Goal: Check status

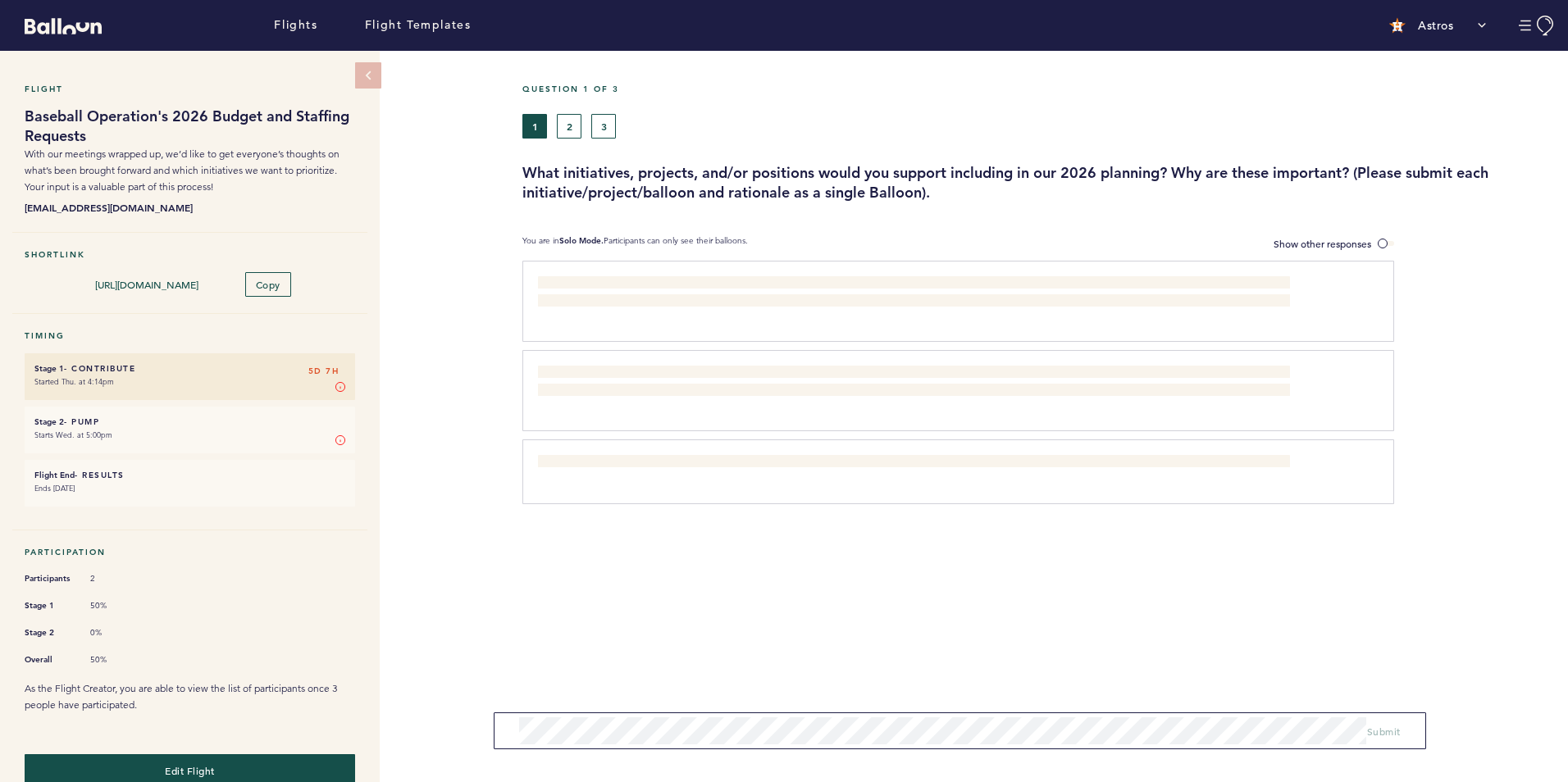
scroll to position [24, 0]
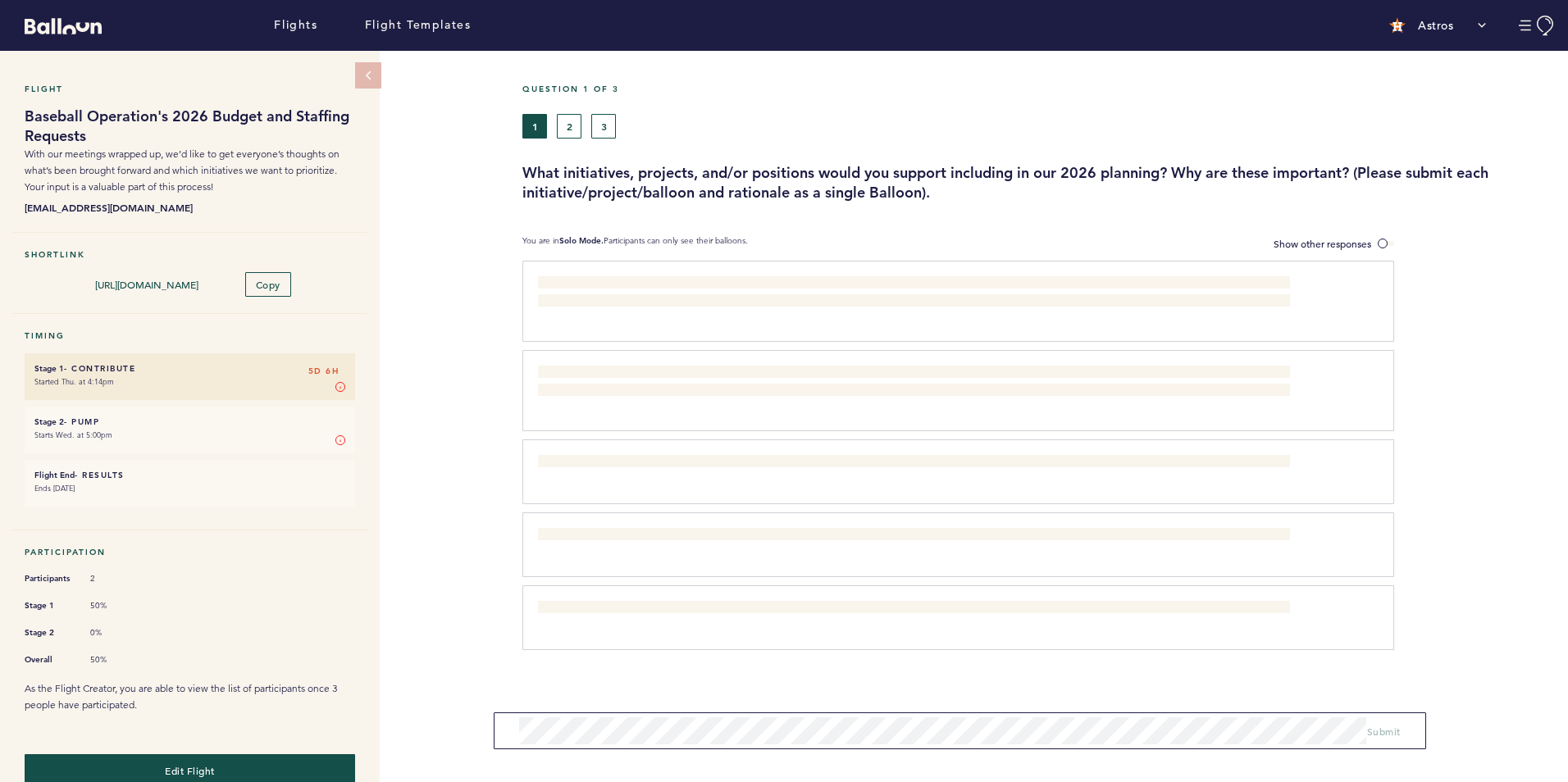
scroll to position [24, 0]
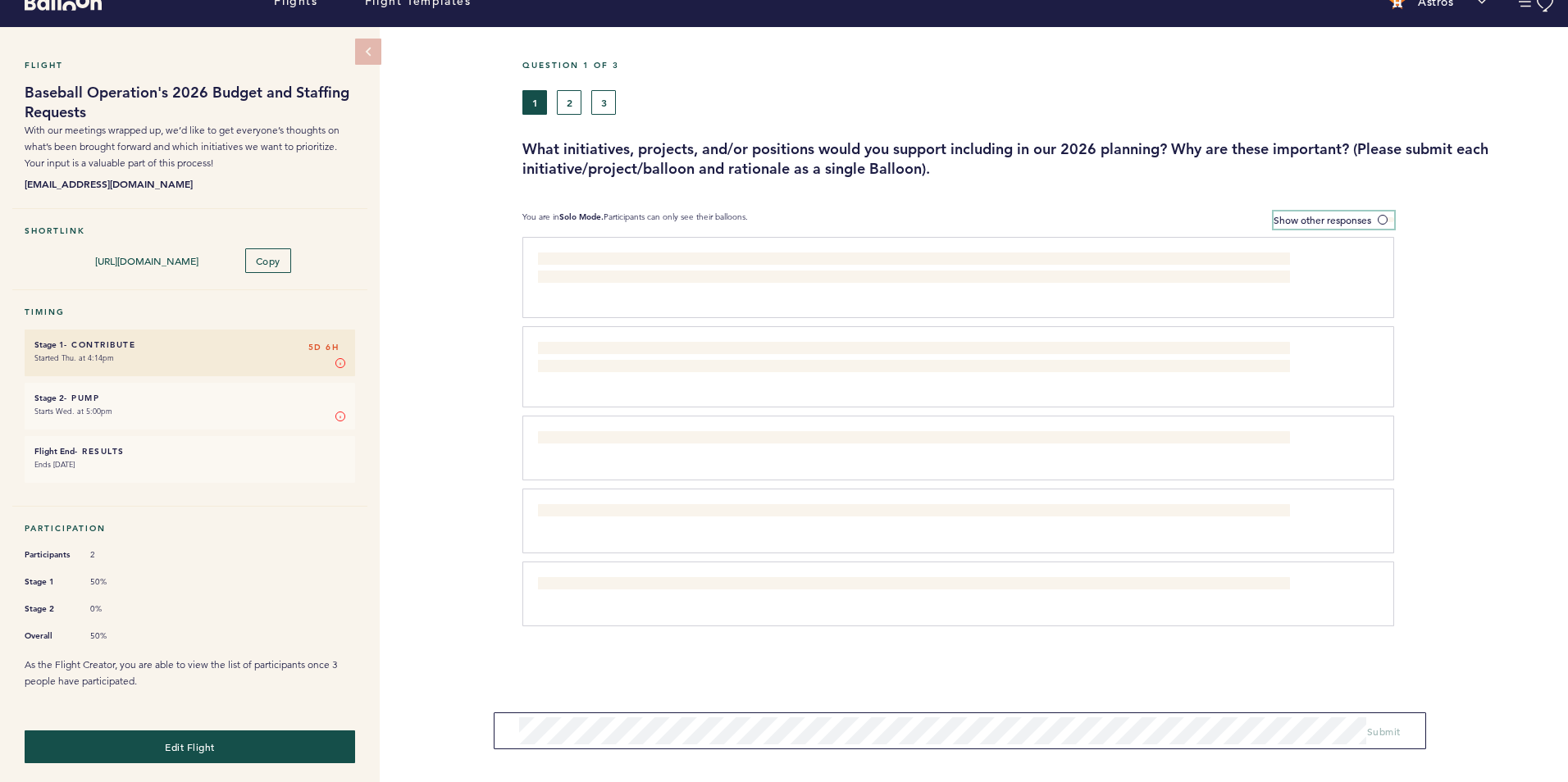
click at [1278, 221] on span "Show other responses" at bounding box center [1322, 219] width 98 height 13
click at [0, 0] on input "Show other responses" at bounding box center [0, 0] width 0 height 0
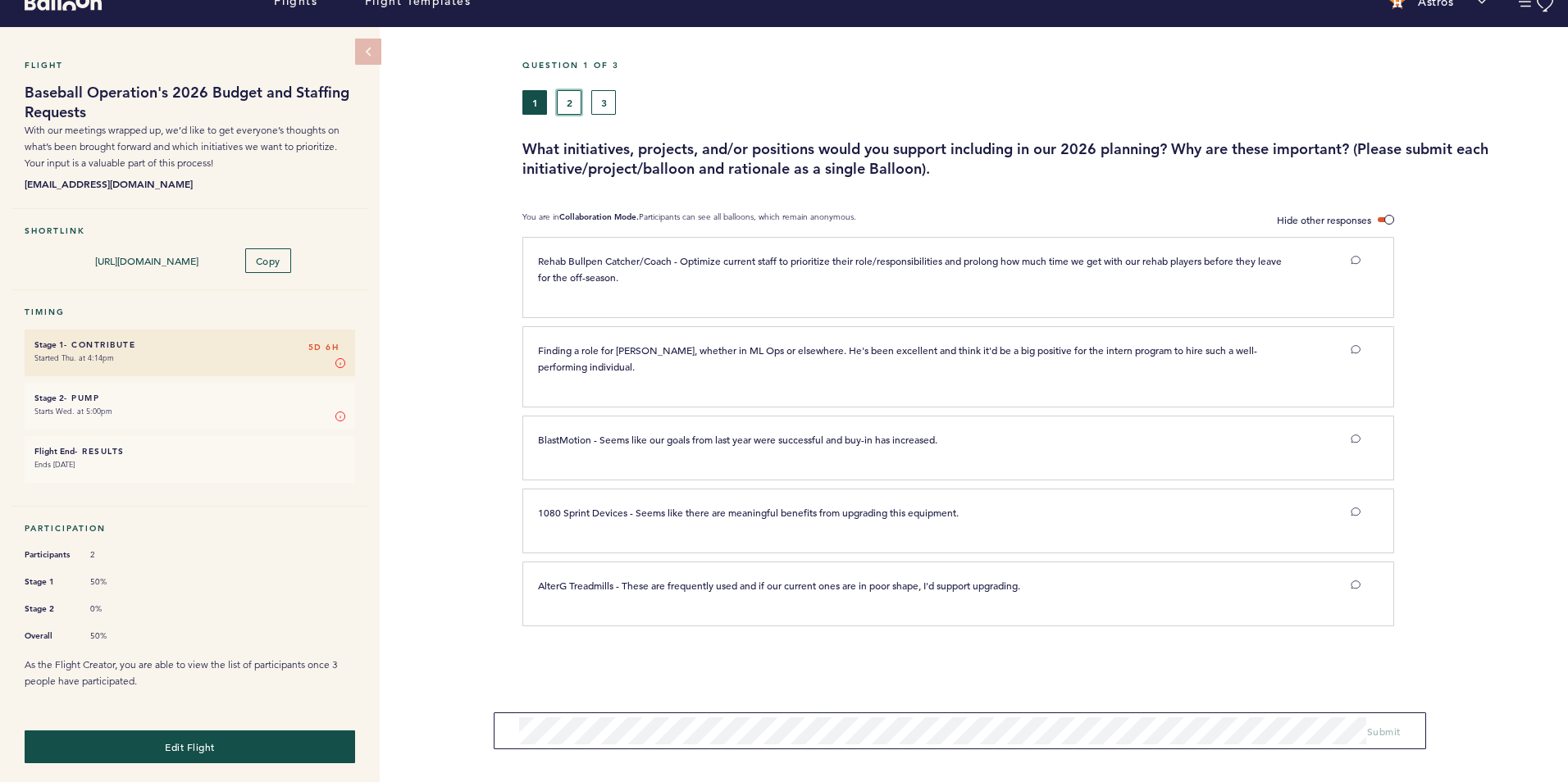
click at [570, 106] on button "2" at bounding box center [569, 102] width 25 height 25
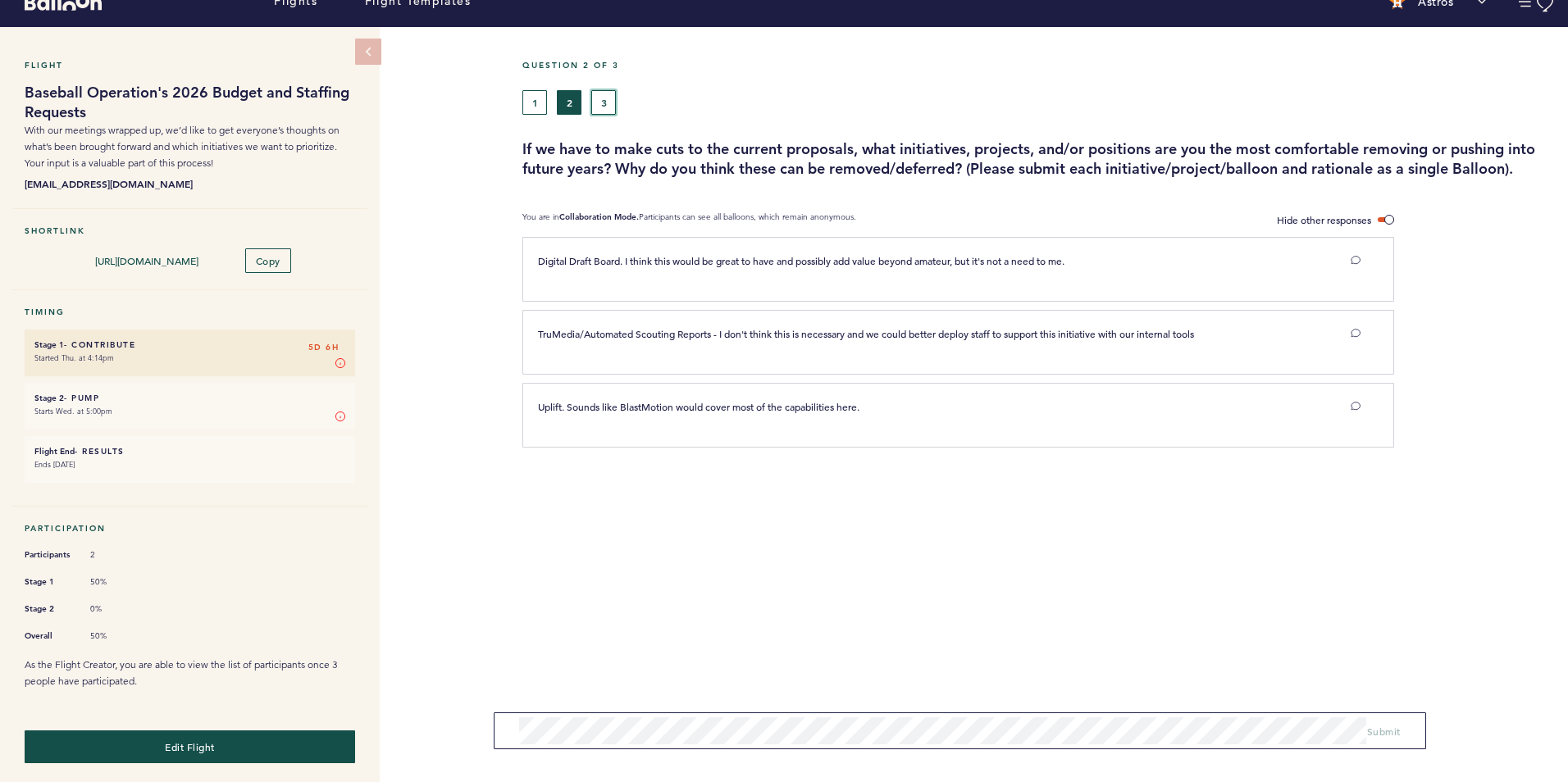
click at [600, 103] on button "3" at bounding box center [604, 102] width 25 height 25
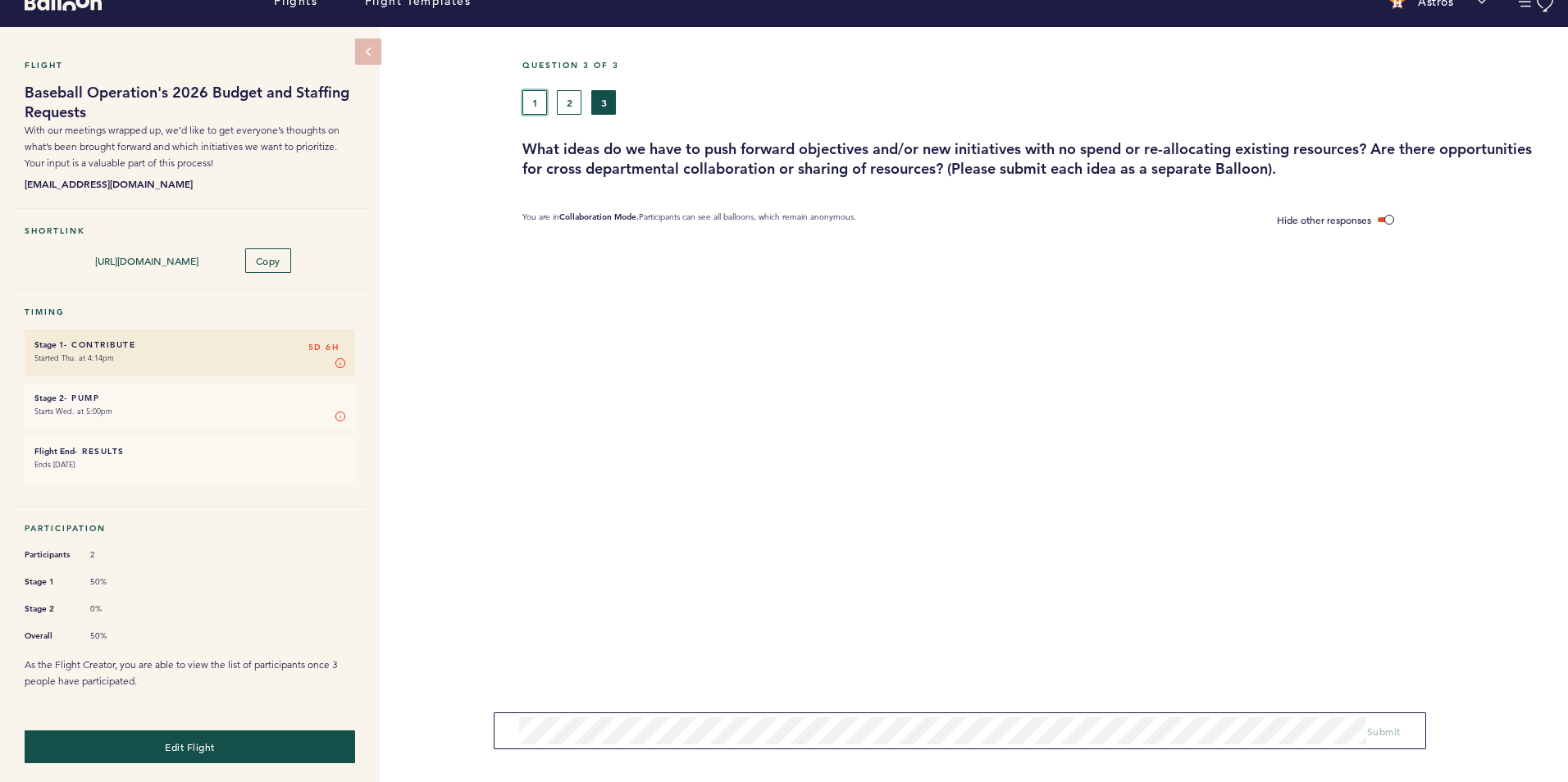
click at [539, 103] on button "1" at bounding box center [535, 102] width 25 height 25
